Goal: Task Accomplishment & Management: Manage account settings

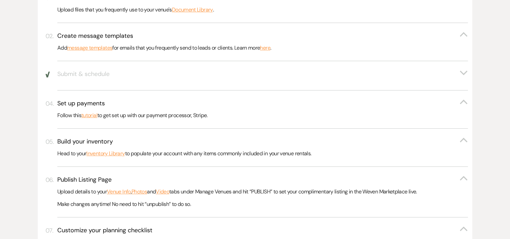
scroll to position [167, 0]
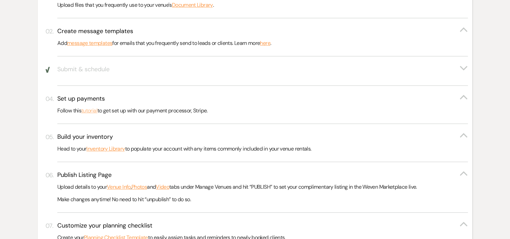
click at [93, 111] on link "tutorial" at bounding box center [89, 110] width 16 height 9
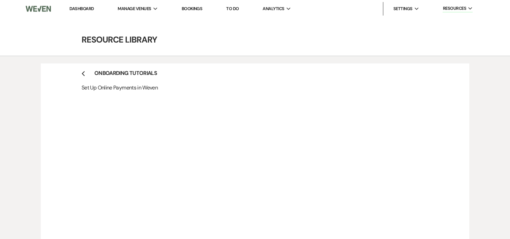
click at [38, 10] on img at bounding box center [38, 9] width 25 height 14
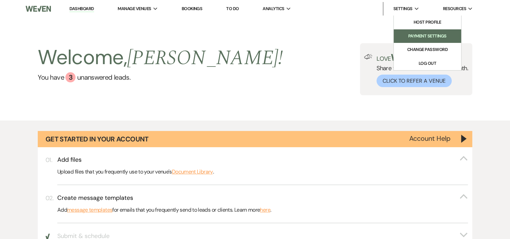
click at [425, 33] on li "Payment Settings" at bounding box center [427, 36] width 61 height 7
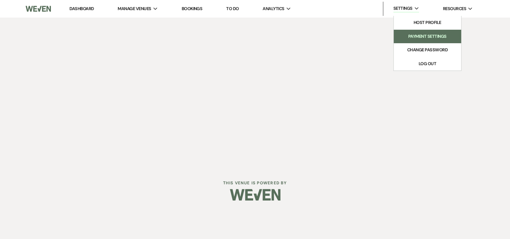
select select "true"
select select "267"
select select "770"
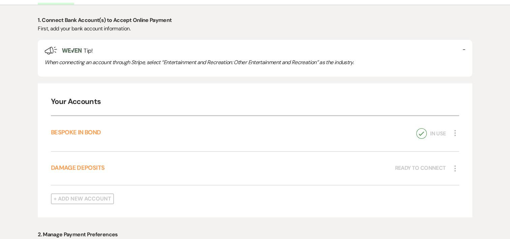
scroll to position [75, 0]
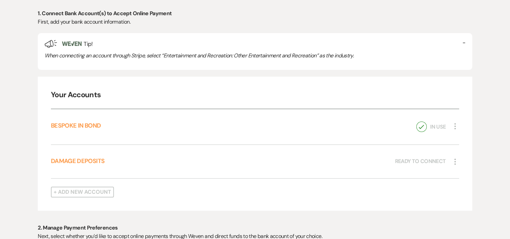
click at [454, 124] on icon "More" at bounding box center [455, 126] width 8 height 8
click at [92, 123] on link "BESPOKE IN BOND" at bounding box center [76, 125] width 50 height 8
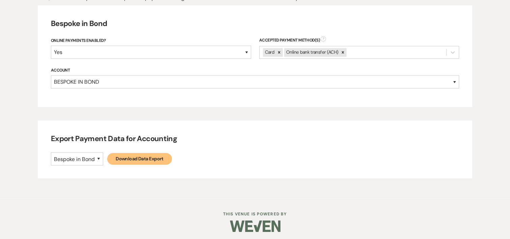
scroll to position [315, 0]
